Goal: Task Accomplishment & Management: Manage account settings

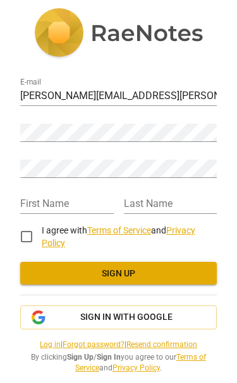
scroll to position [68, 0]
click at [145, 306] on button "Sign in with Google" at bounding box center [118, 318] width 196 height 24
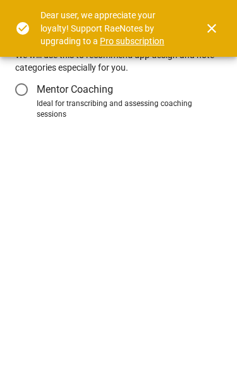
click at [144, 102] on div "Ideal for transcribing and assessing coaching sessions" at bounding box center [127, 110] width 181 height 22
click at [0, 0] on input "Ideal for transcribing and assessing coaching sessions" at bounding box center [0, 0] width 0 height 0
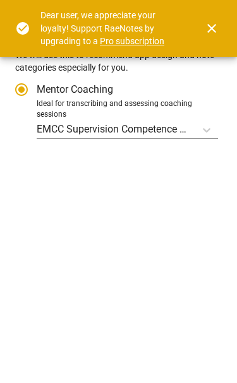
click at [212, 28] on span "close" at bounding box center [211, 28] width 15 height 15
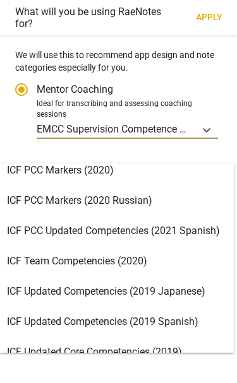
scroll to position [68, 0]
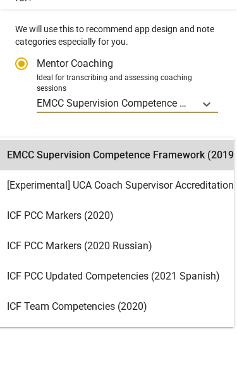
click at [182, 166] on div "EMCC Supervision Competence Framework (2019)" at bounding box center [115, 181] width 237 height 30
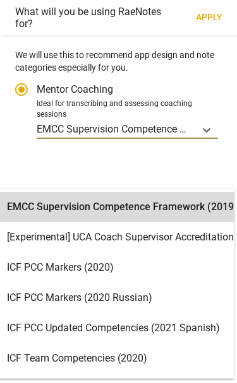
scroll to position [0, 0]
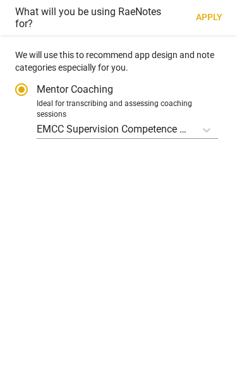
click at [201, 116] on div "Ideal for transcribing and assessing coaching sessions" at bounding box center [127, 110] width 181 height 22
click at [0, 0] on input "Ideal for transcribing and assessing coaching sessions EMCC Supervision Compete…" at bounding box center [0, 0] width 0 height 0
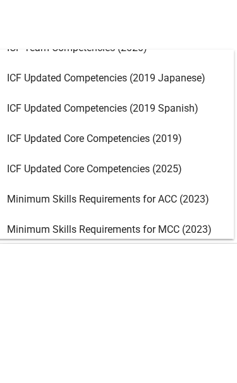
scroll to position [170, 0]
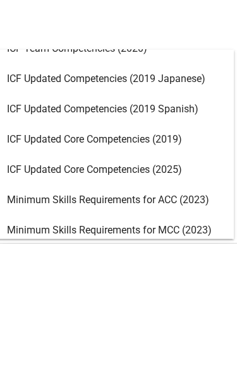
click at [166, 325] on div "Minimum Skills Requirements for ACC (2023)" at bounding box center [115, 340] width 237 height 30
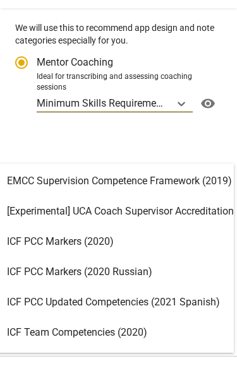
click at [211, 123] on span "visibility" at bounding box center [208, 130] width 20 height 15
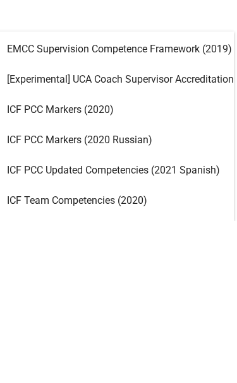
scroll to position [0, 0]
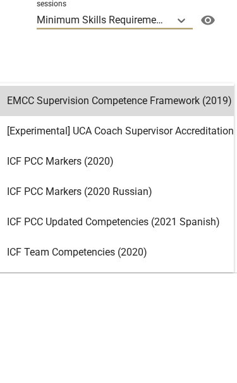
click at [181, 196] on div "EMCC Supervision Competence Framework (2019)" at bounding box center [115, 211] width 237 height 30
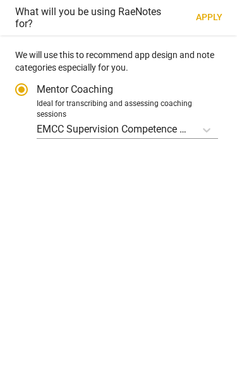
click at [229, 130] on div "We will use this to recommend app design and note categories especially for you…" at bounding box center [118, 209] width 237 height 348
click at [229, 125] on div "We will use this to recommend app design and note categories especially for you…" at bounding box center [118, 209] width 237 height 348
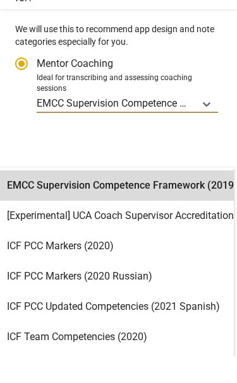
click at [228, 104] on div "We will use this to recommend app design and note categories especially for you…" at bounding box center [118, 209] width 237 height 348
click at [228, 196] on div "EMCC Supervision Competence Framework (2019)" at bounding box center [115, 211] width 237 height 30
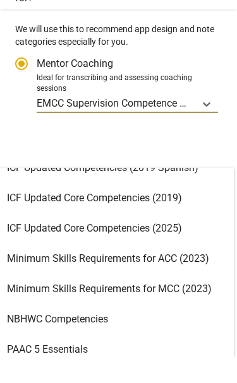
scroll to position [227, 0]
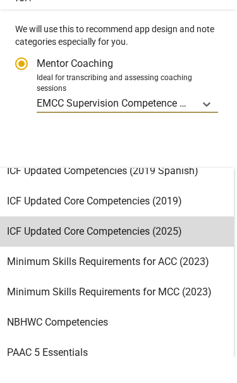
click at [157, 242] on div "ICF Updated Core Competencies (2025)" at bounding box center [115, 257] width 237 height 30
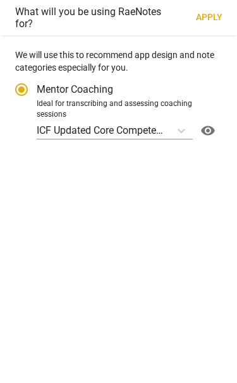
click at [212, 123] on span "visibility" at bounding box center [208, 130] width 20 height 15
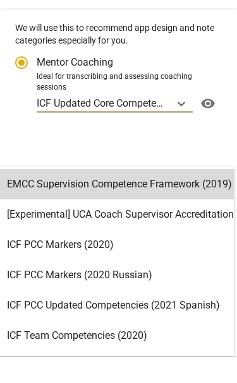
click at [168, 196] on div "EMCC Supervision Competence Framework (2019)" at bounding box center [115, 211] width 237 height 30
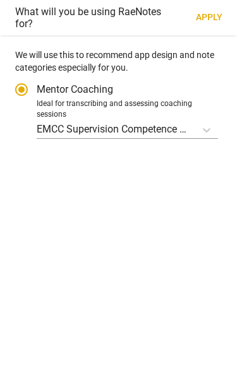
click at [215, 18] on span "Apply" at bounding box center [209, 17] width 26 height 13
radio input "false"
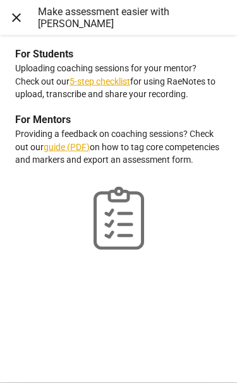
scroll to position [0, 0]
click at [189, 179] on p "checklist-outline" at bounding box center [118, 210] width 206 height 87
click at [16, 20] on span "close" at bounding box center [16, 17] width 15 height 15
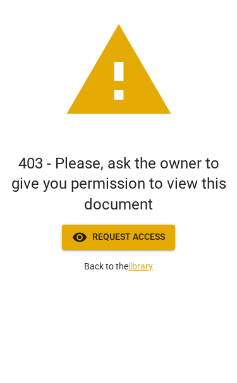
click at [150, 297] on span "visibility Request access" at bounding box center [118, 304] width 93 height 15
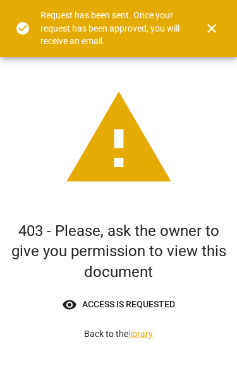
click at [207, 29] on span "close" at bounding box center [211, 28] width 15 height 15
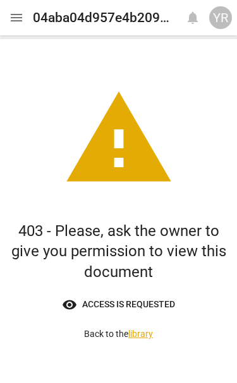
click at [150, 339] on link "library" at bounding box center [140, 334] width 25 height 10
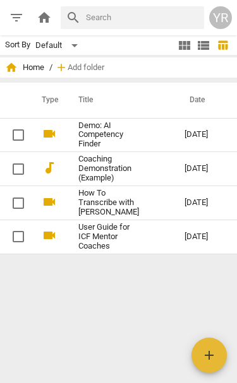
click at [113, 133] on link "Demo: AI Competency Finder" at bounding box center [108, 135] width 61 height 28
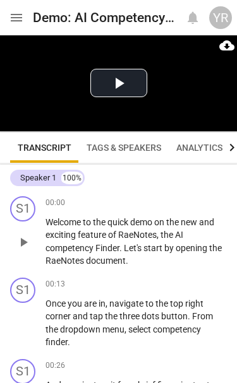
click at [143, 153] on span "Tags & Speakers" at bounding box center [124, 148] width 75 height 10
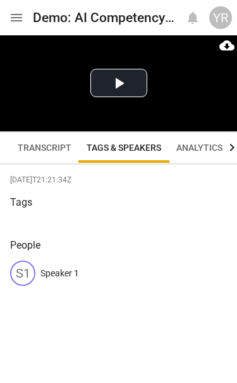
click at [203, 153] on span "Analytics" at bounding box center [199, 148] width 46 height 10
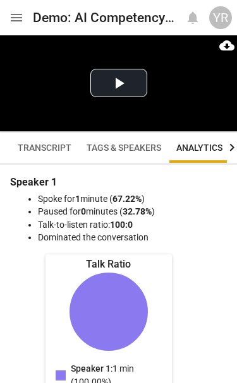
click at [47, 153] on span "Transcript" at bounding box center [45, 148] width 54 height 10
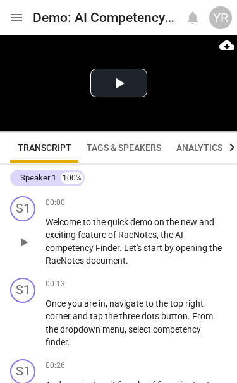
click at [19, 15] on span "menu" at bounding box center [16, 17] width 15 height 15
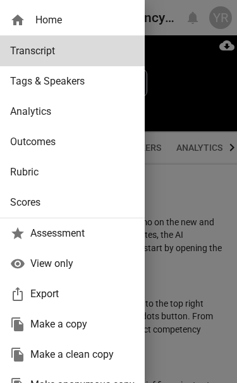
click at [185, 224] on div at bounding box center [118, 191] width 237 height 383
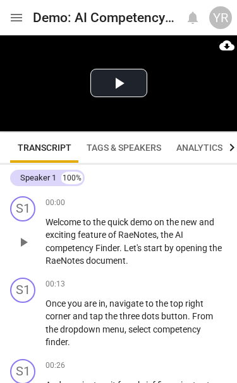
click at [223, 19] on div "YR" at bounding box center [220, 17] width 23 height 23
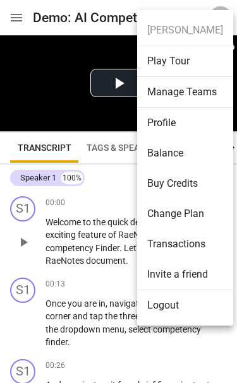
click at [177, 121] on li "Profile" at bounding box center [185, 123] width 96 height 30
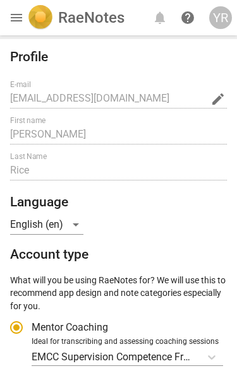
radio input "false"
click at [16, 11] on span "menu" at bounding box center [16, 17] width 15 height 15
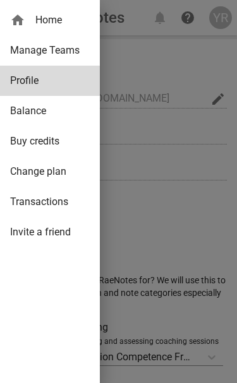
click at [58, 114] on span "Balance" at bounding box center [44, 111] width 69 height 15
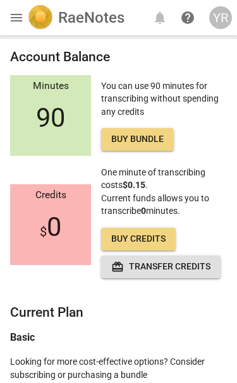
click at [9, 22] on span "menu" at bounding box center [16, 17] width 15 height 15
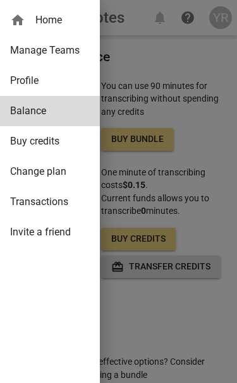
click at [69, 169] on span "Change plan" at bounding box center [44, 171] width 69 height 15
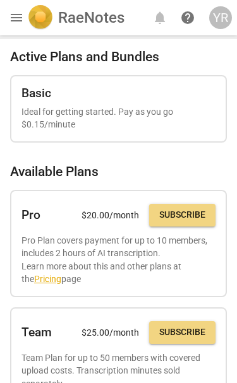
click at [15, 14] on span "menu" at bounding box center [16, 17] width 15 height 15
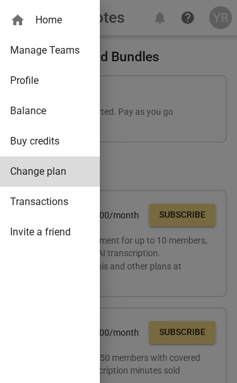
click at [64, 205] on span "Transactions" at bounding box center [44, 201] width 69 height 15
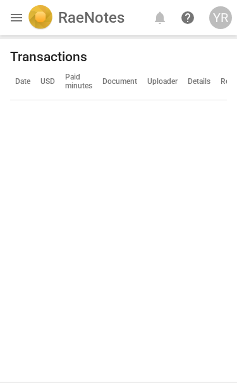
click at [13, 11] on span "menu" at bounding box center [16, 17] width 15 height 15
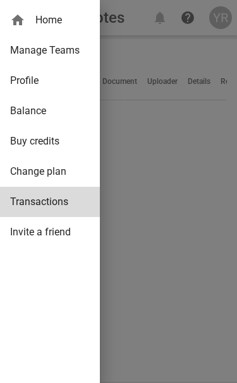
click at [69, 52] on span "Manage Teams" at bounding box center [44, 50] width 69 height 15
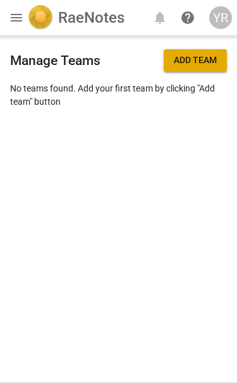
click at [20, 18] on span "menu" at bounding box center [16, 17] width 15 height 15
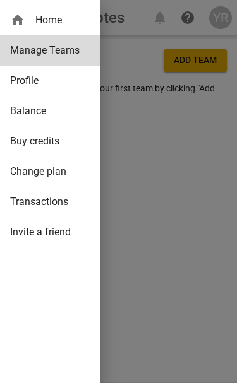
click at [46, 82] on span "Profile" at bounding box center [44, 80] width 69 height 15
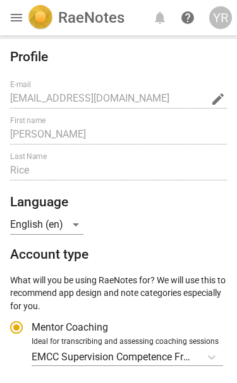
radio input "false"
click at [18, 21] on span "menu" at bounding box center [16, 17] width 15 height 15
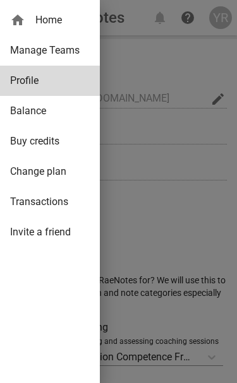
click at [51, 16] on div "home Home" at bounding box center [44, 20] width 69 height 15
